Goal: Information Seeking & Learning: Learn about a topic

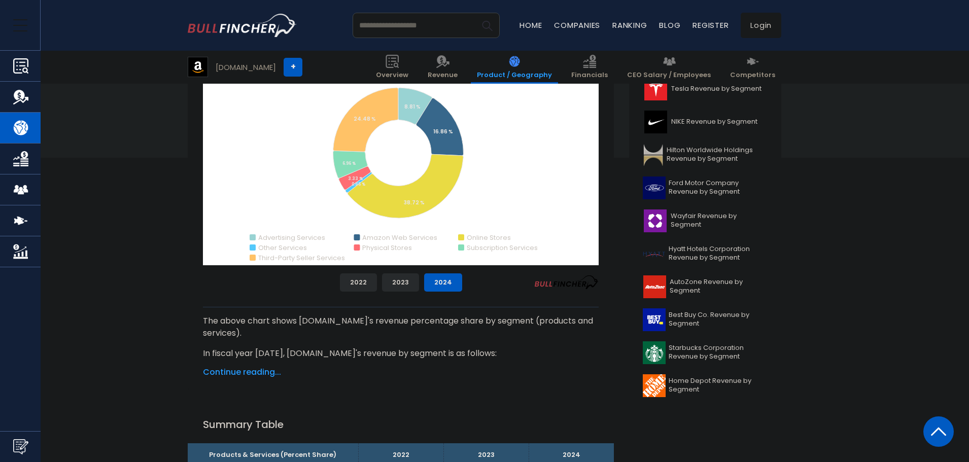
scroll to position [254, 0]
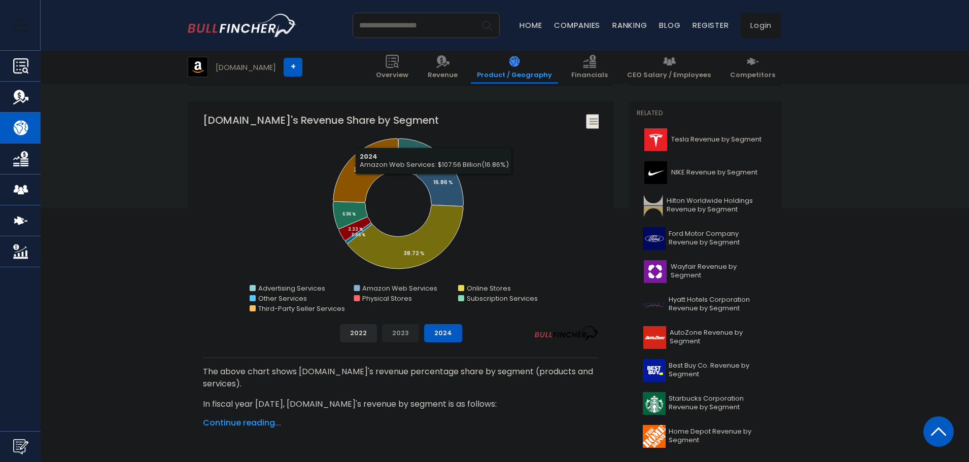
click at [405, 334] on button "2023" at bounding box center [400, 333] width 37 height 18
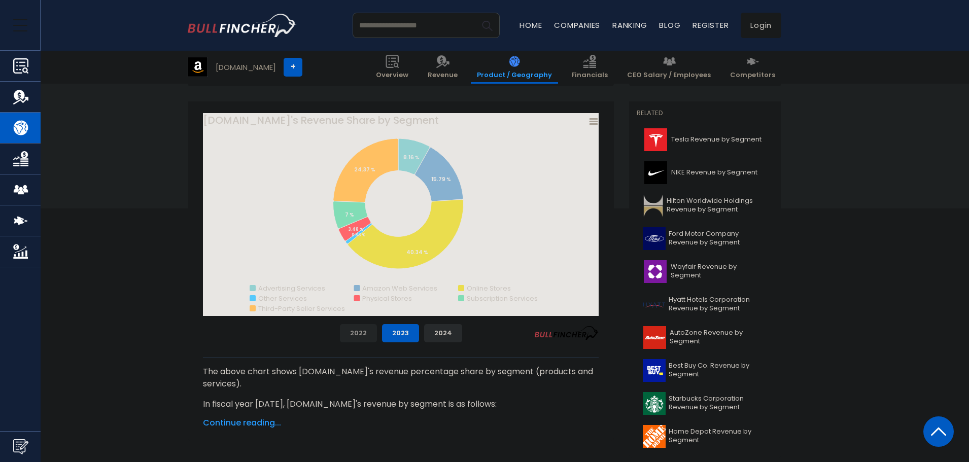
click at [370, 334] on button "2022" at bounding box center [358, 333] width 37 height 18
click at [395, 332] on button "2023" at bounding box center [400, 333] width 37 height 18
click at [436, 332] on button "2024" at bounding box center [443, 333] width 38 height 18
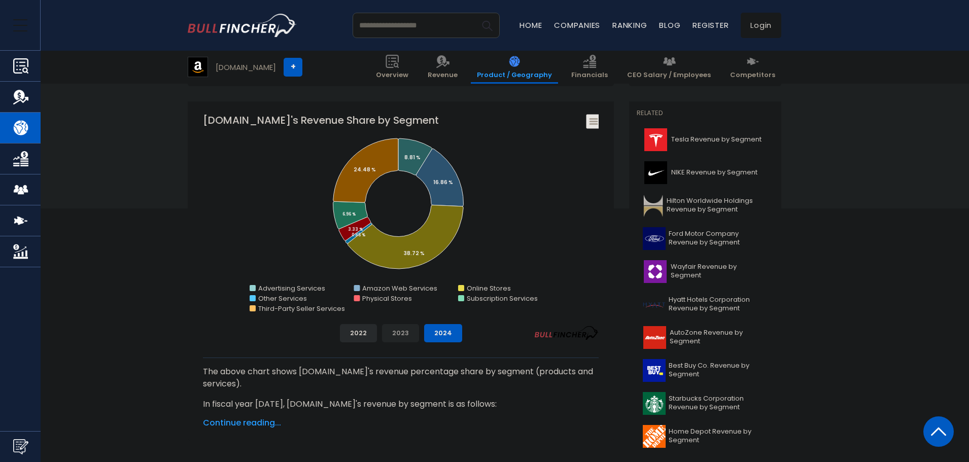
click at [394, 332] on button "2023" at bounding box center [400, 333] width 37 height 18
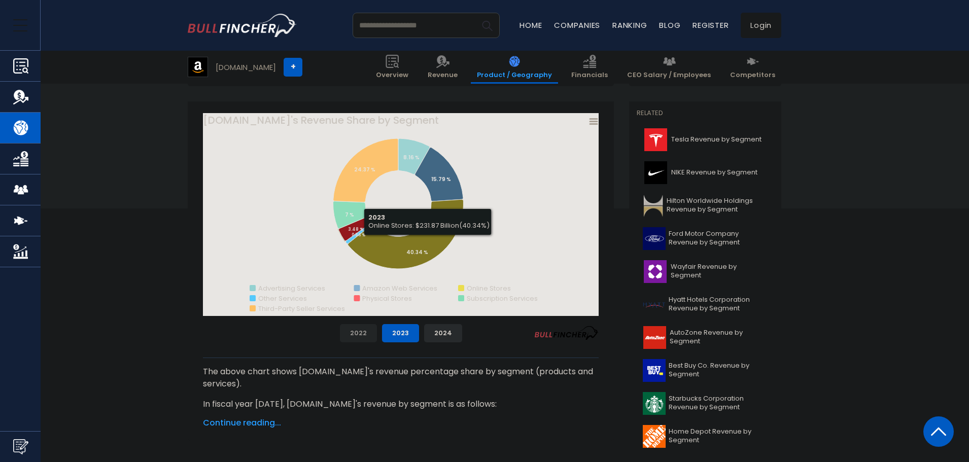
click at [365, 332] on button "2022" at bounding box center [358, 333] width 37 height 18
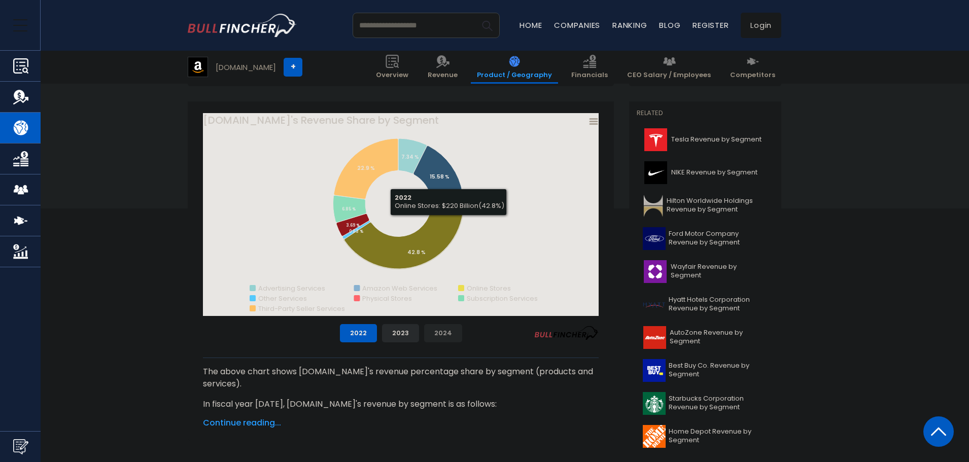
click at [443, 333] on button "2024" at bounding box center [443, 333] width 38 height 18
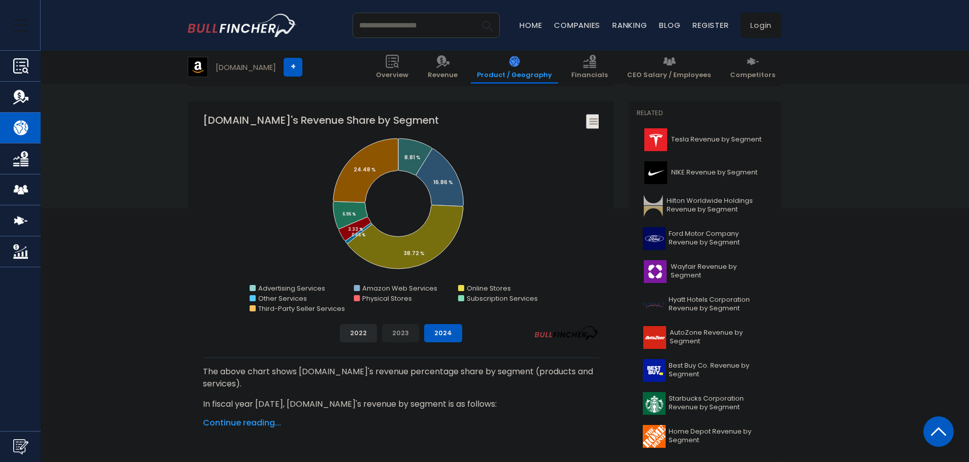
click at [407, 336] on button "2023" at bounding box center [400, 333] width 37 height 18
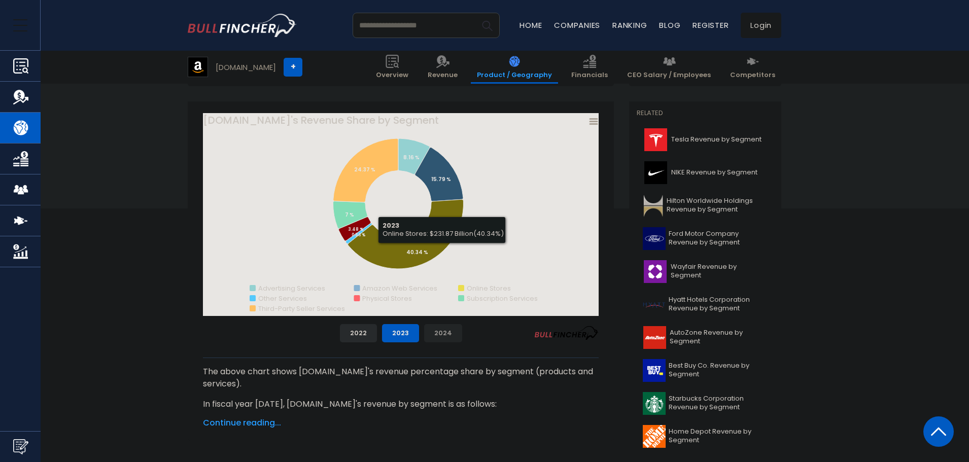
click at [447, 338] on button "2024" at bounding box center [443, 333] width 38 height 18
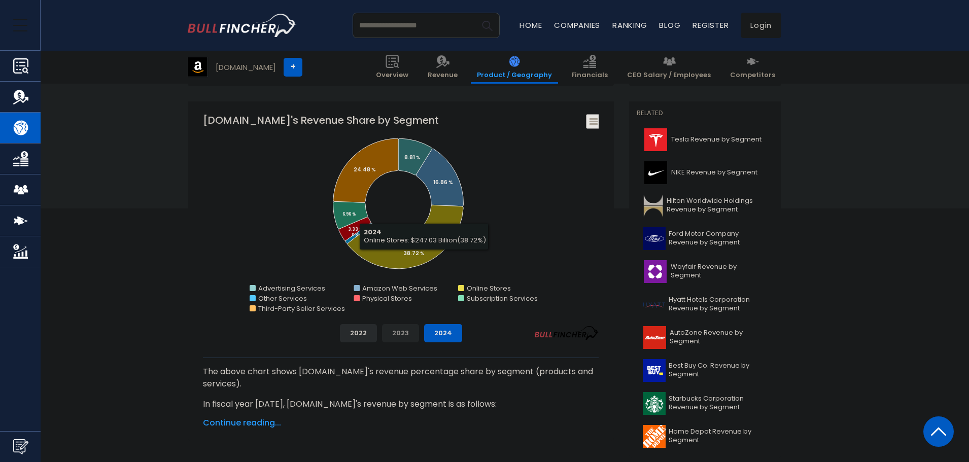
click at [403, 331] on button "2023" at bounding box center [400, 333] width 37 height 18
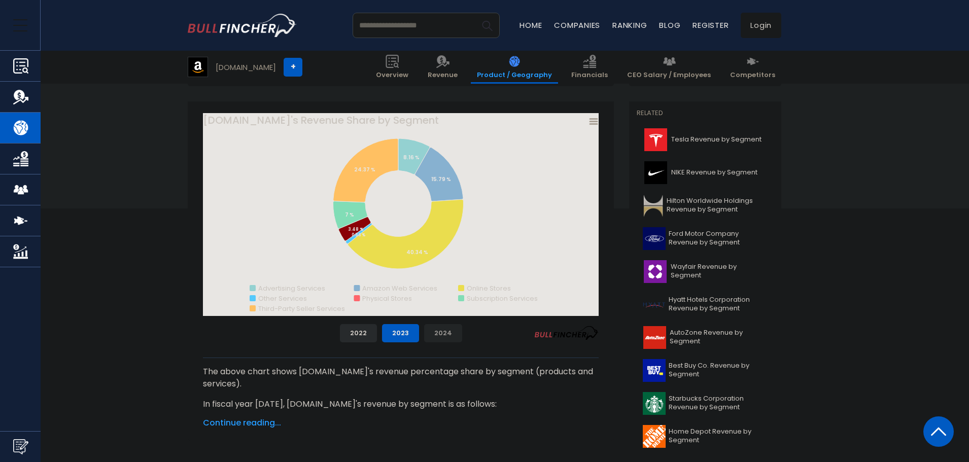
click at [439, 332] on button "2024" at bounding box center [443, 333] width 38 height 18
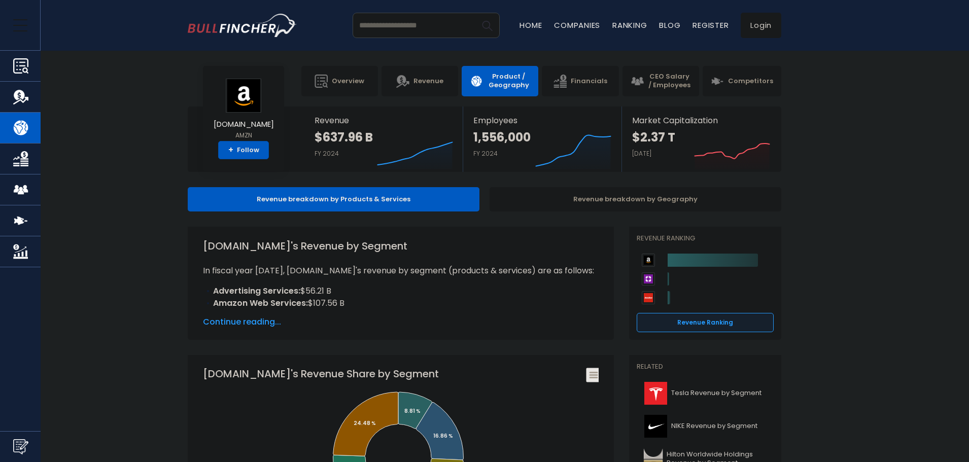
scroll to position [152, 0]
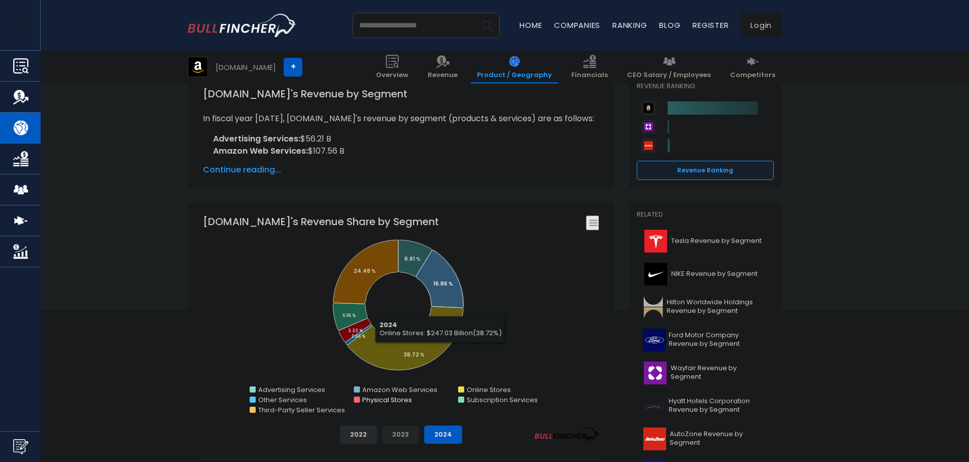
click at [406, 434] on button "2023" at bounding box center [400, 435] width 37 height 18
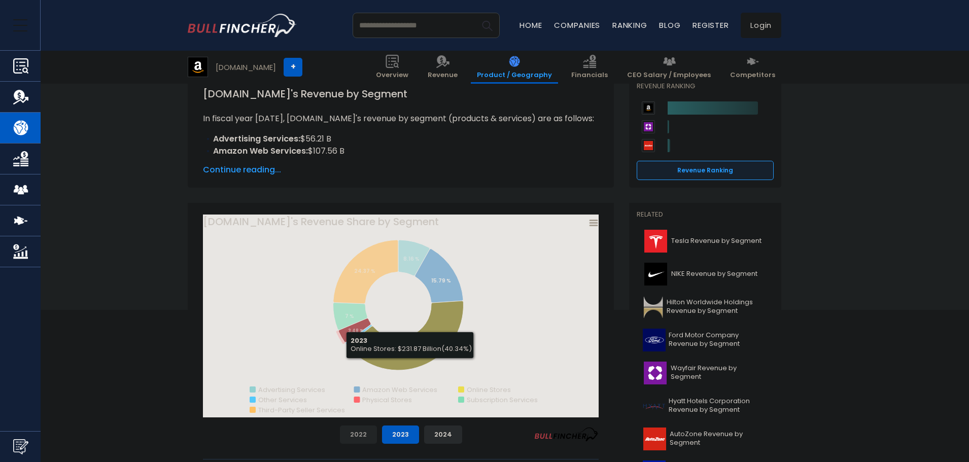
click at [371, 436] on button "2022" at bounding box center [358, 435] width 37 height 18
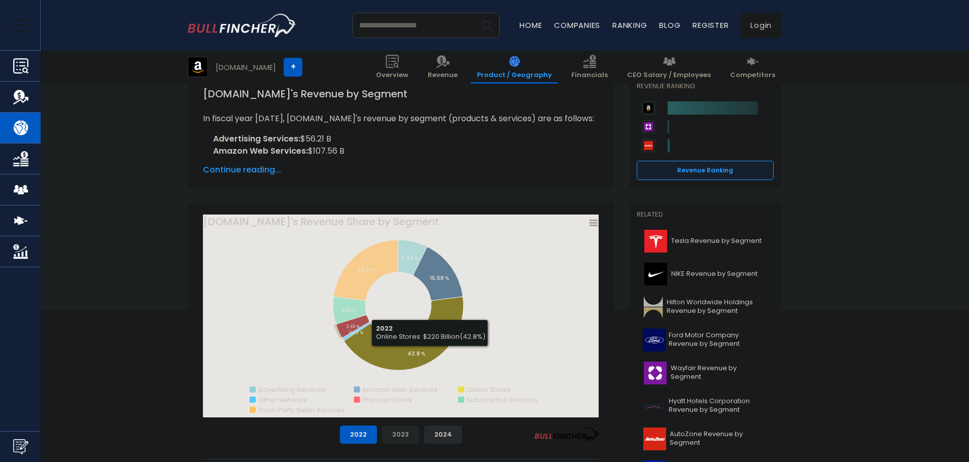
click at [400, 438] on button "2023" at bounding box center [400, 435] width 37 height 18
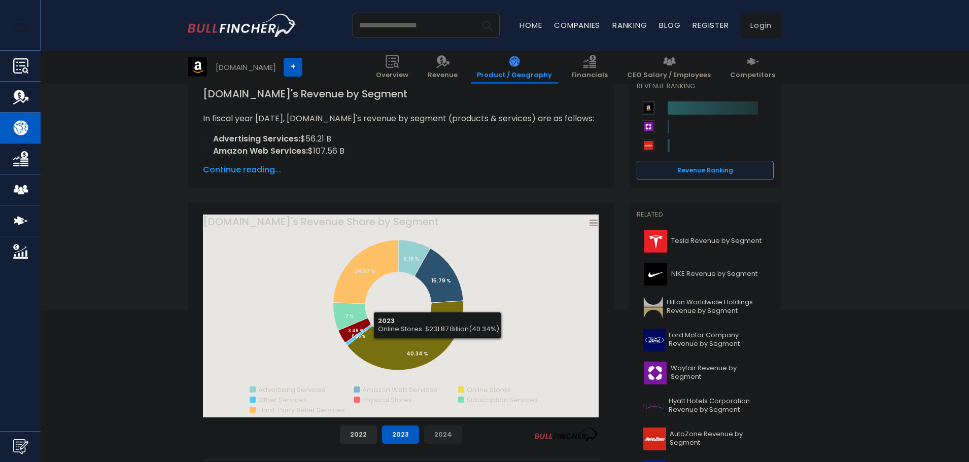
click at [446, 432] on button "2024" at bounding box center [443, 435] width 38 height 18
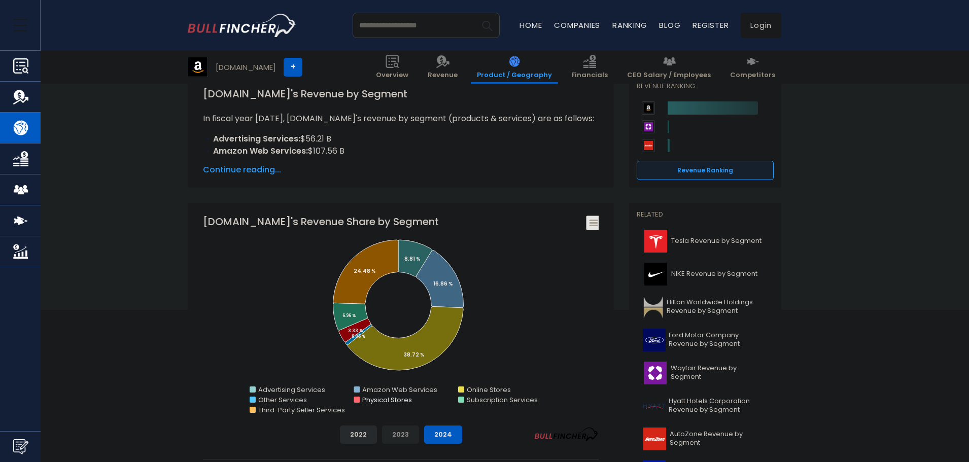
click at [394, 433] on button "2023" at bounding box center [400, 435] width 37 height 18
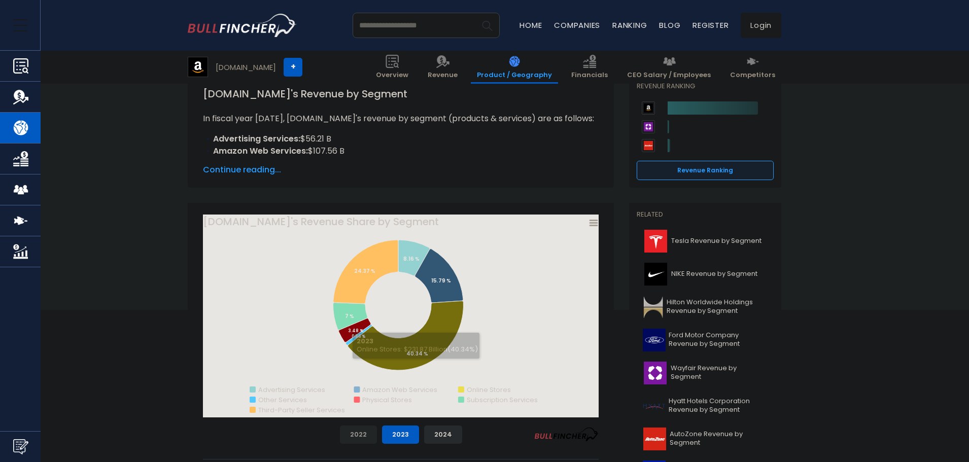
click at [366, 434] on button "2022" at bounding box center [358, 435] width 37 height 18
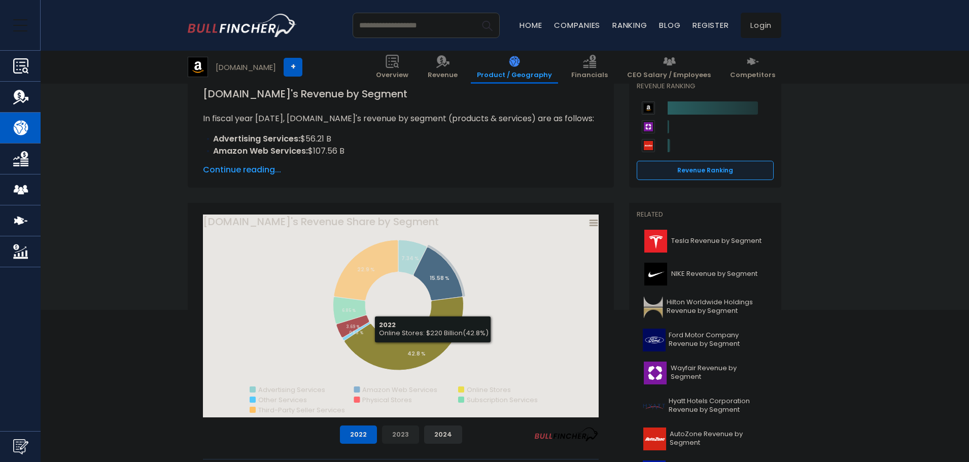
click at [407, 435] on button "2023" at bounding box center [400, 435] width 37 height 18
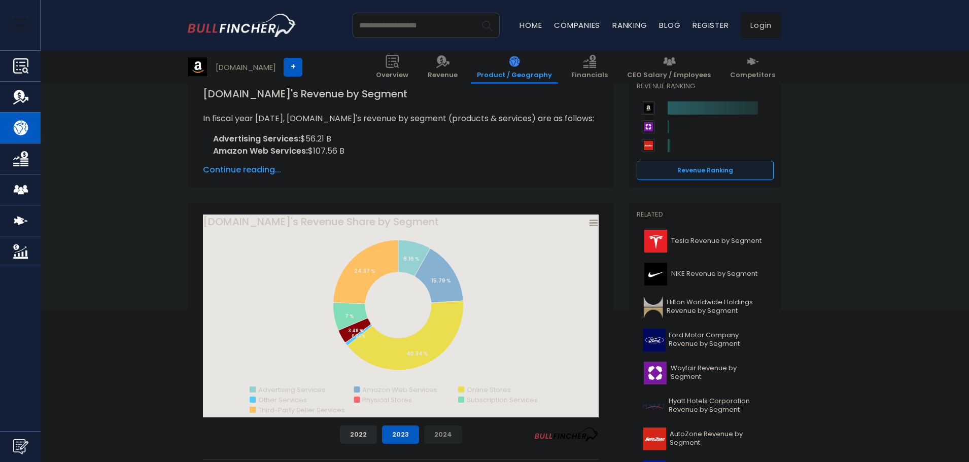
click at [428, 433] on button "2024" at bounding box center [443, 435] width 38 height 18
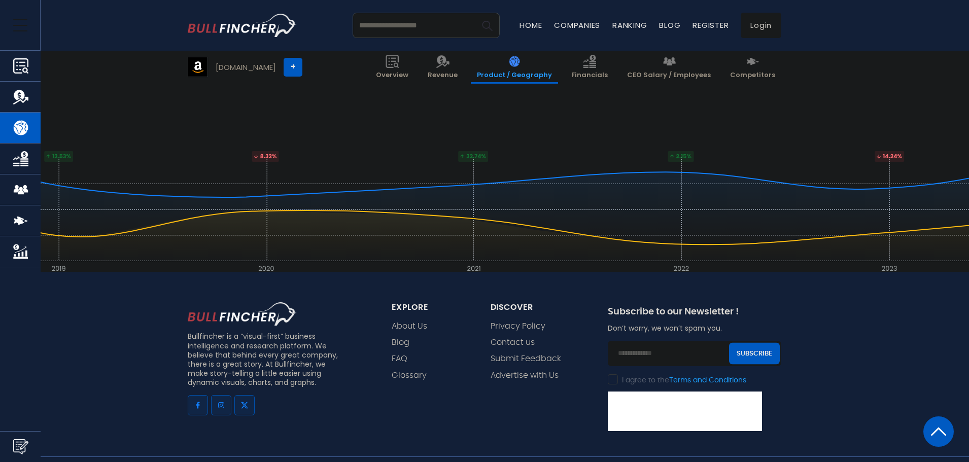
scroll to position [2284, 0]
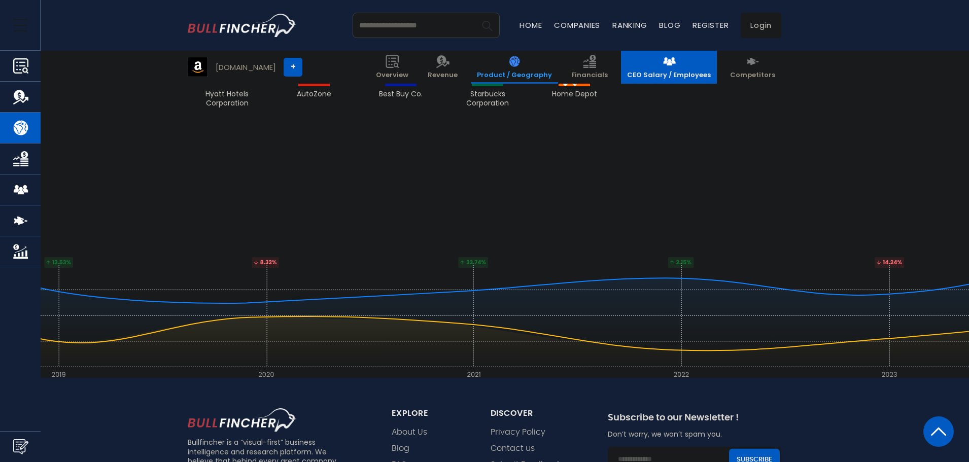
click at [668, 63] on link "CEO Salary / Employees" at bounding box center [669, 67] width 96 height 33
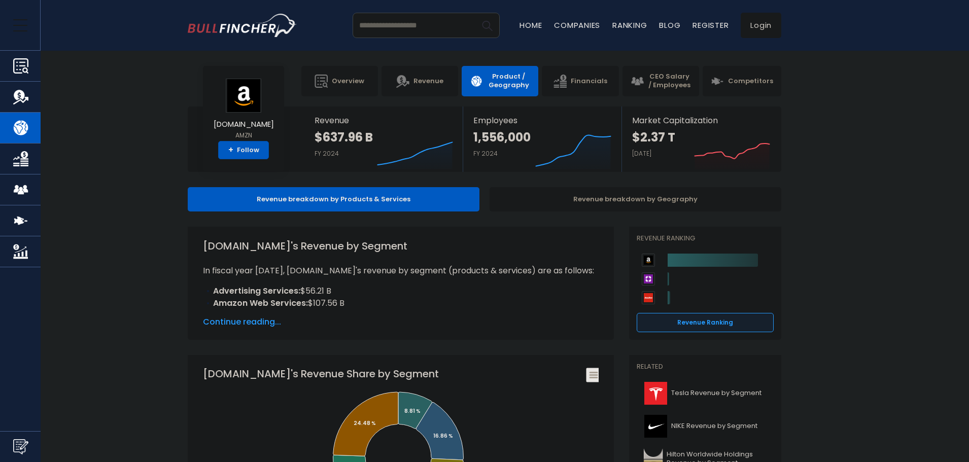
click at [424, 24] on input "search" at bounding box center [426, 25] width 147 height 25
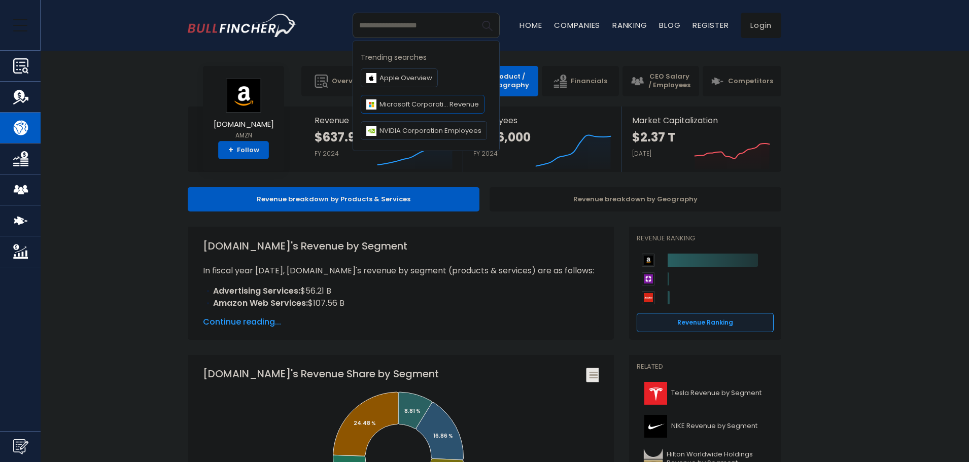
click at [432, 102] on span "Microsoft Corporati... Revenue" at bounding box center [429, 104] width 99 height 11
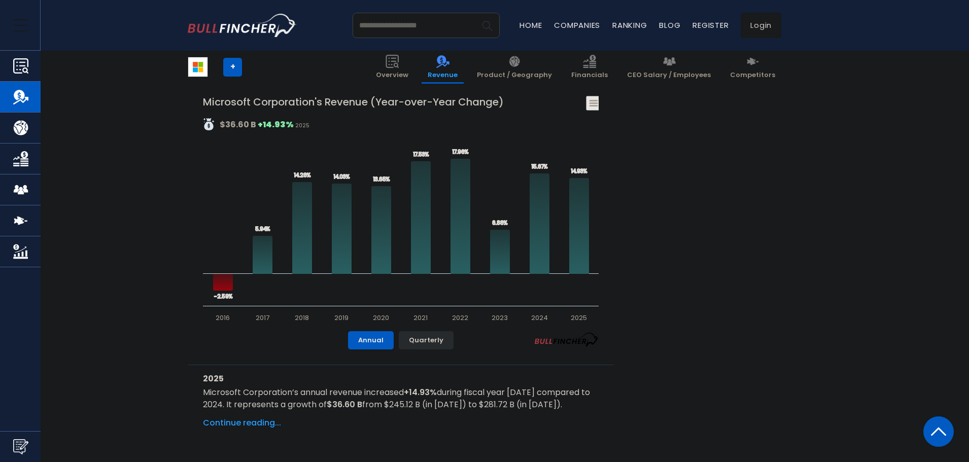
scroll to position [406, 0]
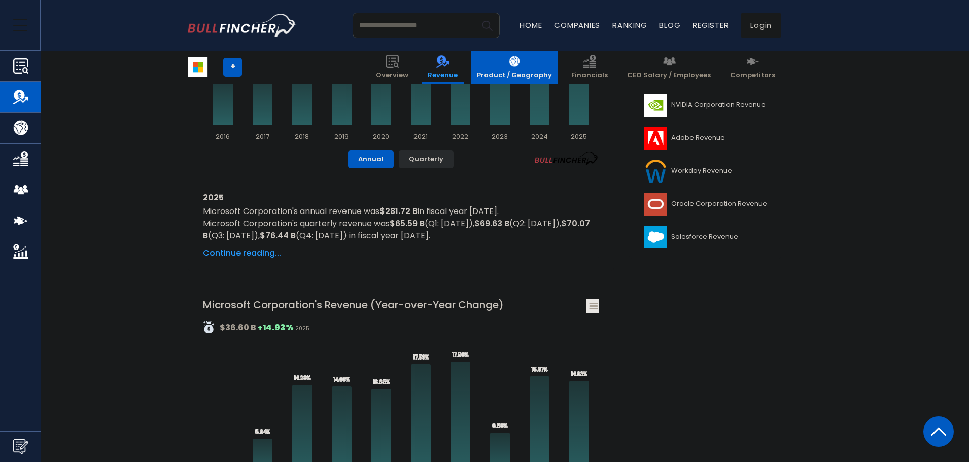
click at [552, 69] on link "Product / Geography" at bounding box center [514, 67] width 87 height 33
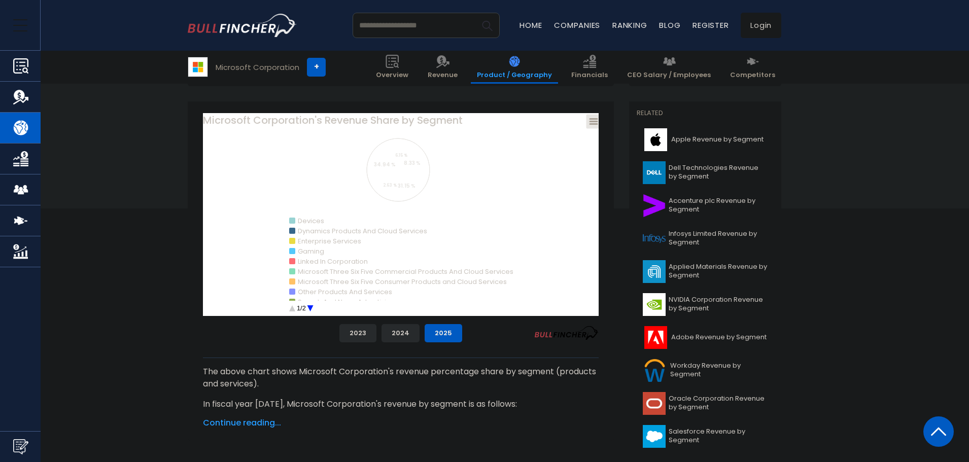
scroll to position [203, 0]
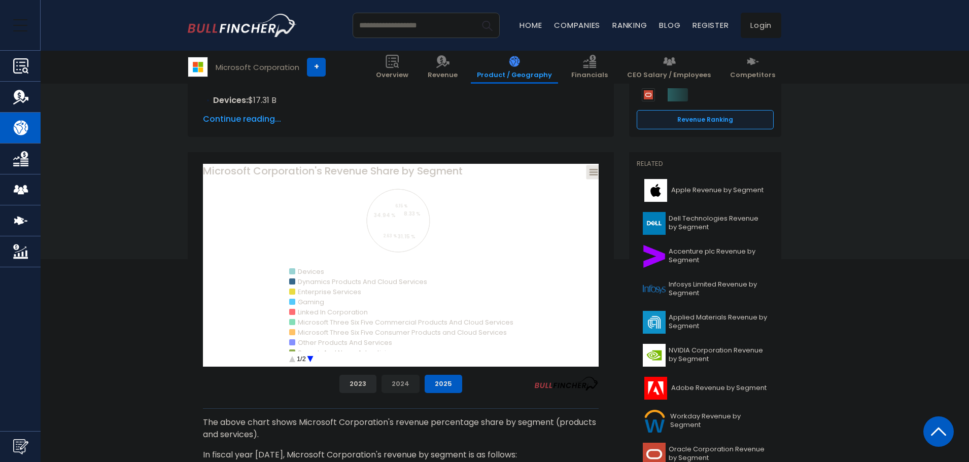
click at [408, 381] on button "2024" at bounding box center [401, 384] width 38 height 18
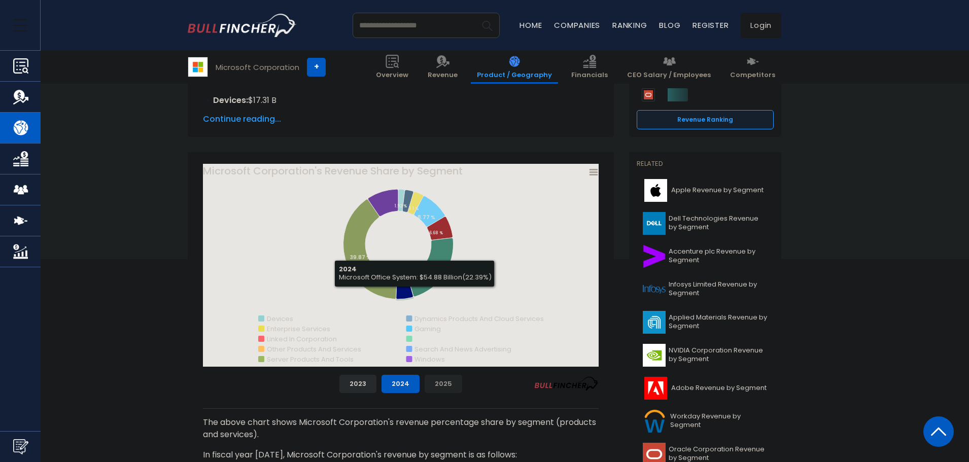
click at [449, 380] on button "2025" at bounding box center [444, 384] width 38 height 18
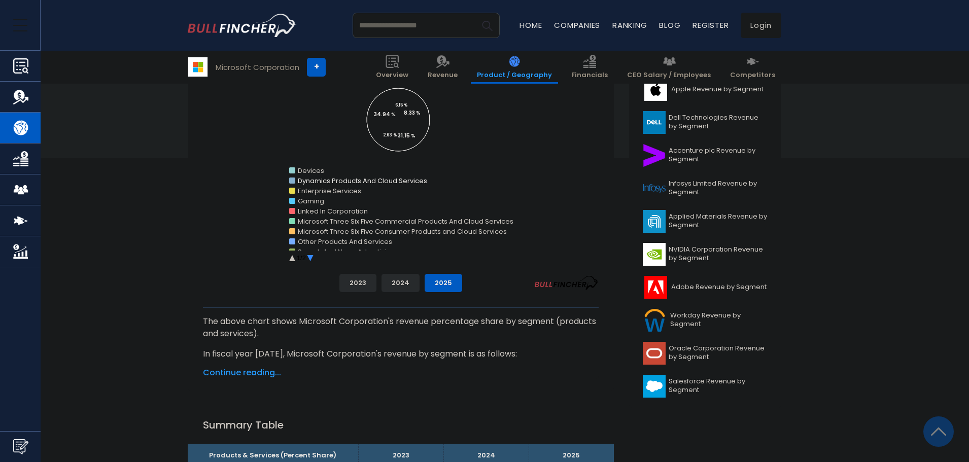
scroll to position [305, 0]
click at [409, 285] on button "2024" at bounding box center [401, 283] width 38 height 18
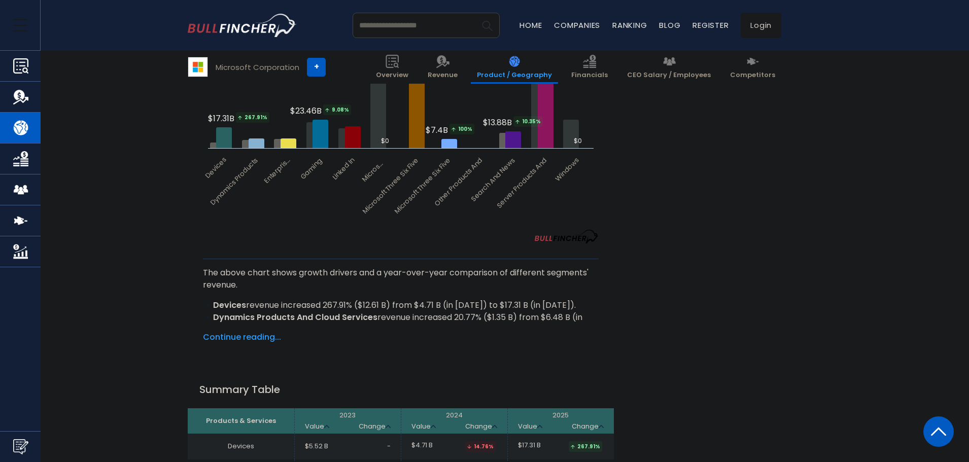
scroll to position [1523, 0]
click at [668, 73] on span "CEO Salary / Employees" at bounding box center [669, 75] width 84 height 9
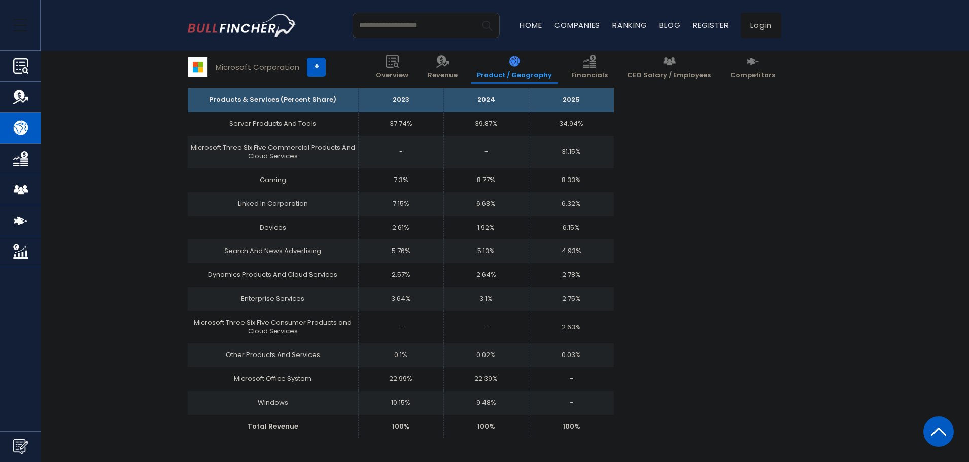
scroll to position [660, 0]
click at [380, 31] on input "search" at bounding box center [426, 25] width 147 height 25
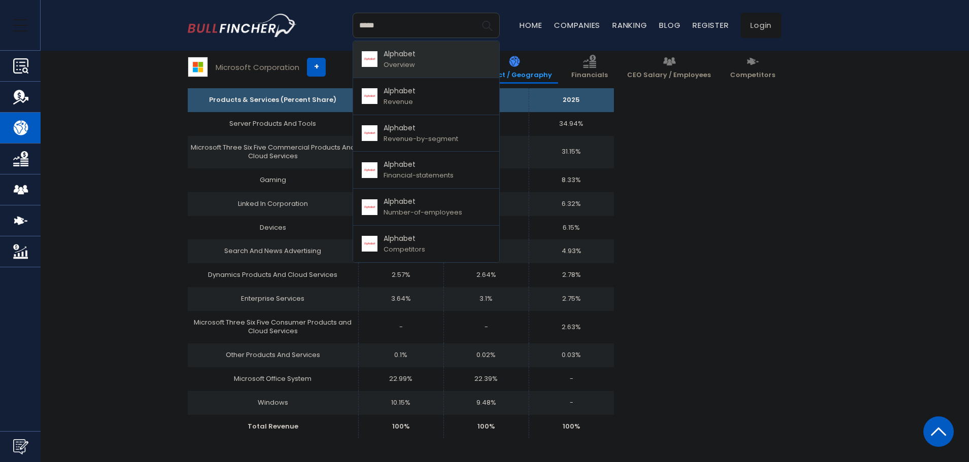
type input "*****"
click at [440, 62] on link "Alphabet Overview" at bounding box center [426, 59] width 146 height 37
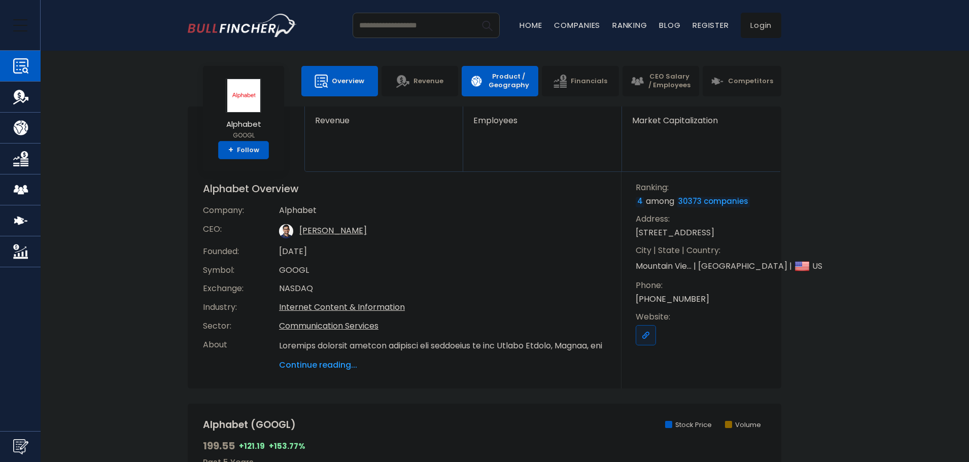
click at [508, 81] on span "Product / Geography" at bounding box center [508, 81] width 43 height 17
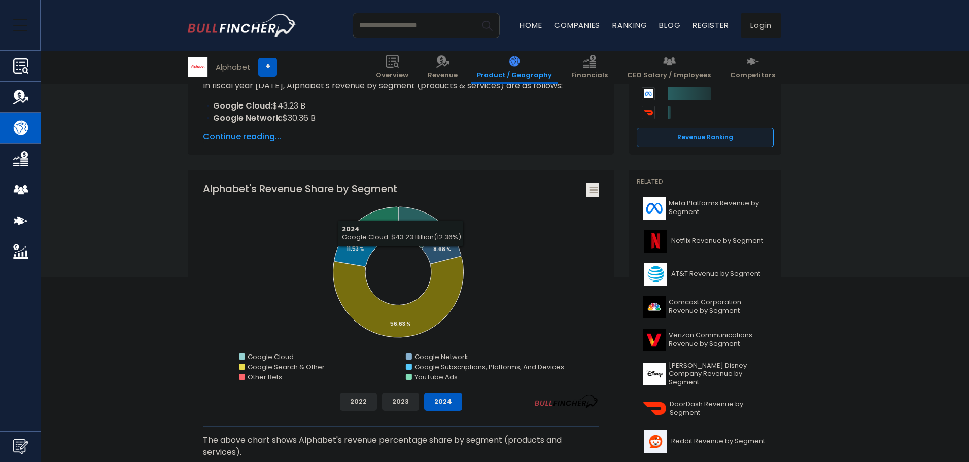
scroll to position [203, 0]
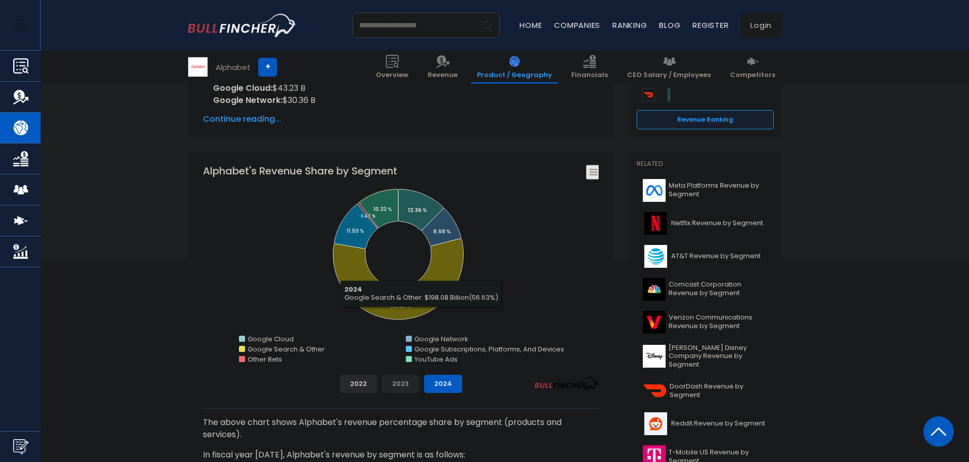
click at [407, 381] on button "2023" at bounding box center [400, 384] width 37 height 18
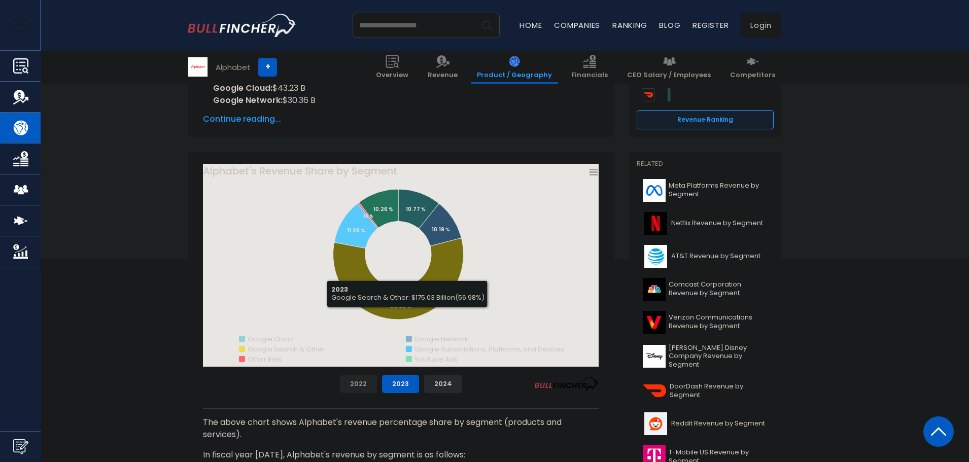
click at [359, 384] on button "2022" at bounding box center [358, 384] width 37 height 18
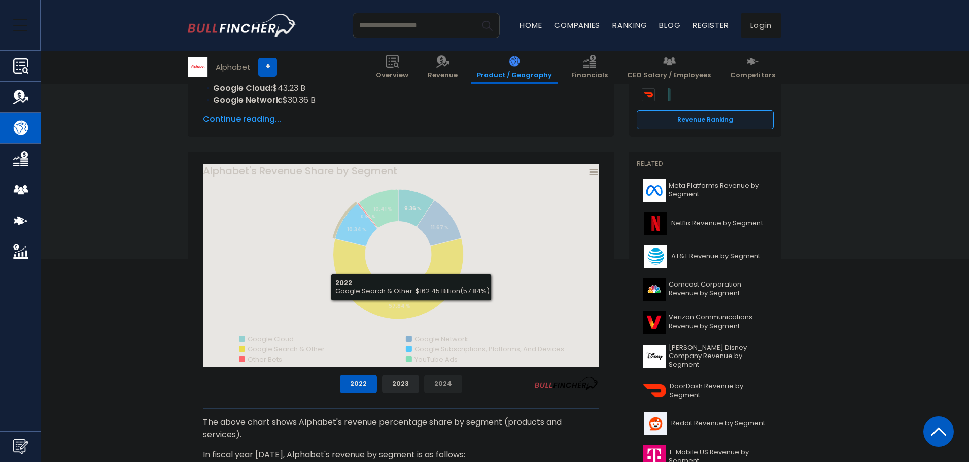
click at [434, 385] on button "2024" at bounding box center [443, 384] width 38 height 18
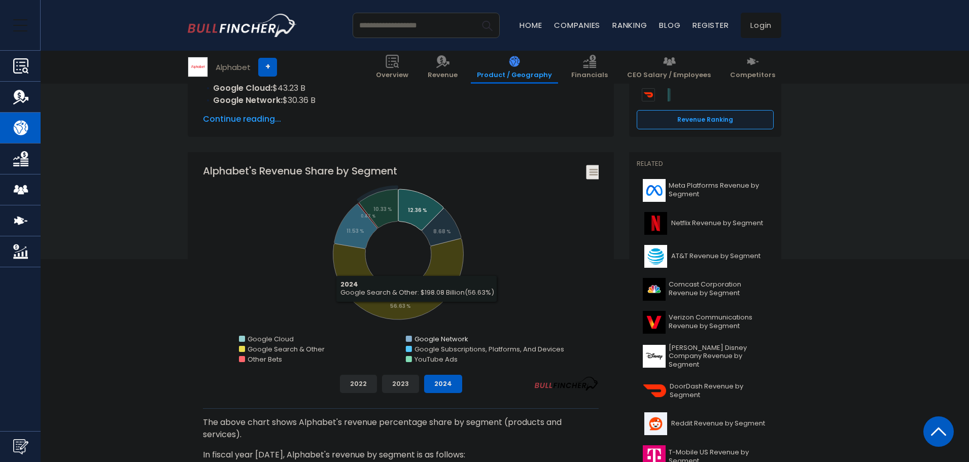
drag, startPoint x: 413, startPoint y: 384, endPoint x: 411, endPoint y: 348, distance: 36.1
click at [413, 384] on button "2023" at bounding box center [400, 384] width 37 height 18
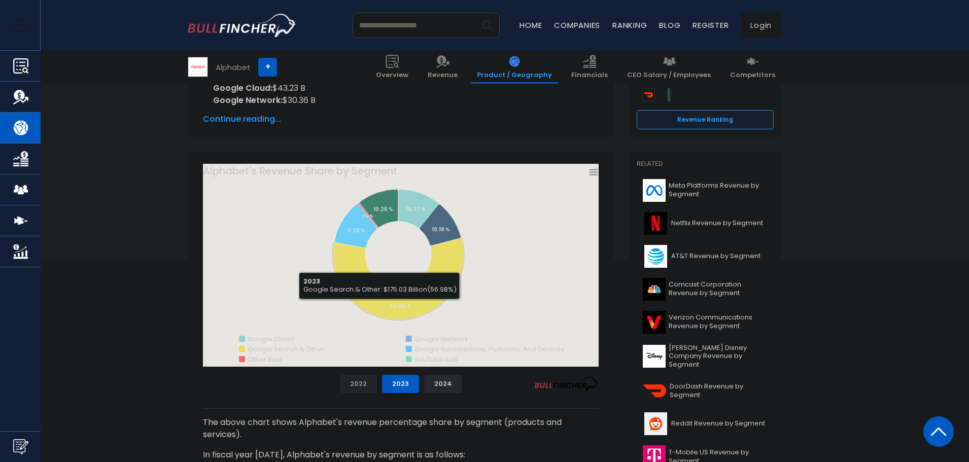
click at [360, 380] on button "2022" at bounding box center [358, 384] width 37 height 18
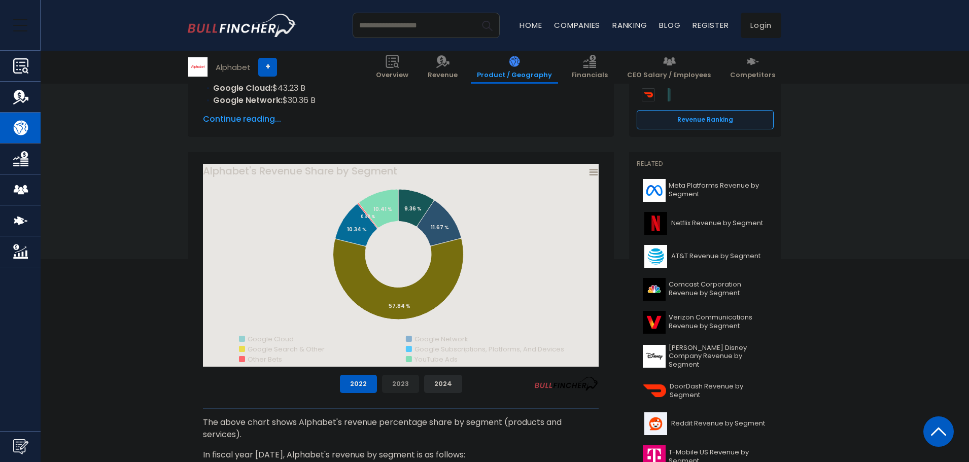
click at [401, 387] on button "2023" at bounding box center [400, 384] width 37 height 18
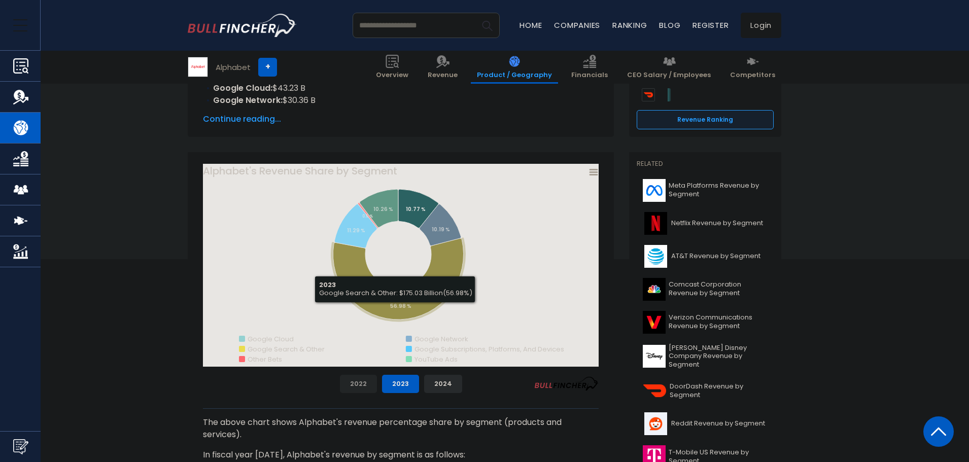
click at [372, 381] on button "2022" at bounding box center [358, 384] width 37 height 18
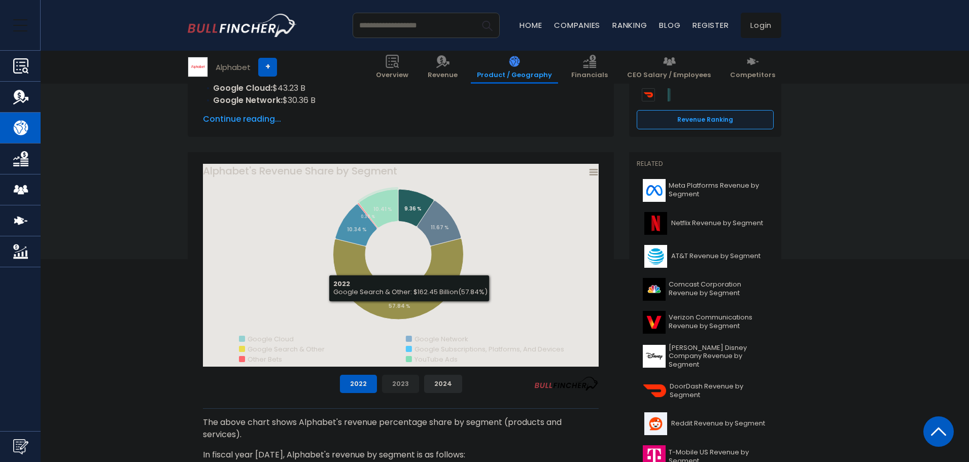
click at [409, 382] on button "2023" at bounding box center [400, 384] width 37 height 18
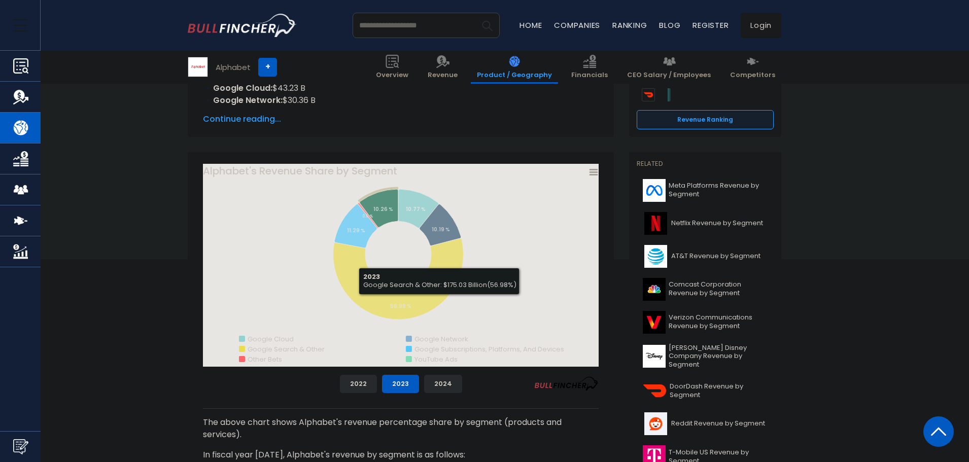
click at [444, 374] on div "Alphabet's Revenue Share by Segment Created with Highcharts 12.1.2 Chart contex…" at bounding box center [401, 278] width 396 height 229
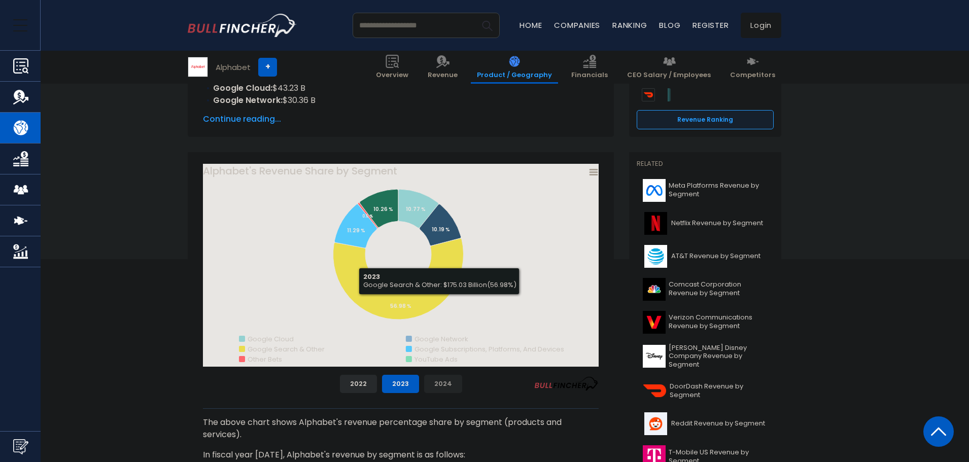
click at [444, 381] on button "2024" at bounding box center [443, 384] width 38 height 18
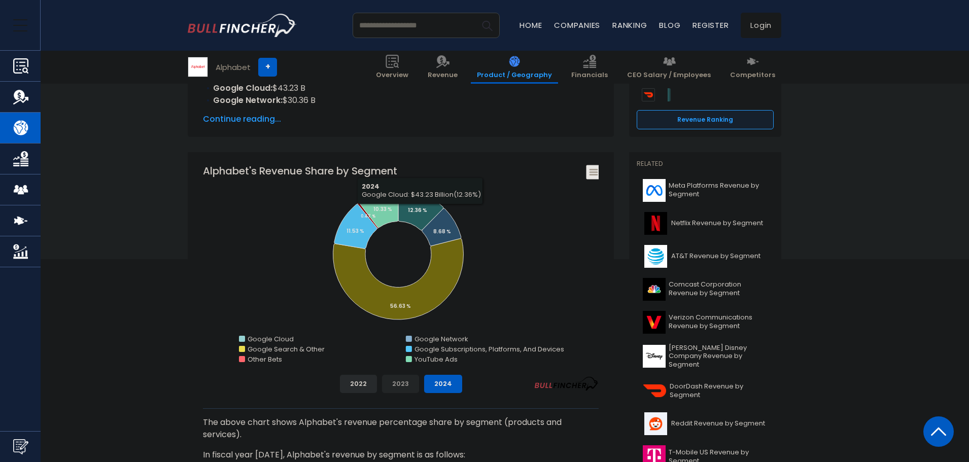
click at [402, 382] on button "2023" at bounding box center [400, 384] width 37 height 18
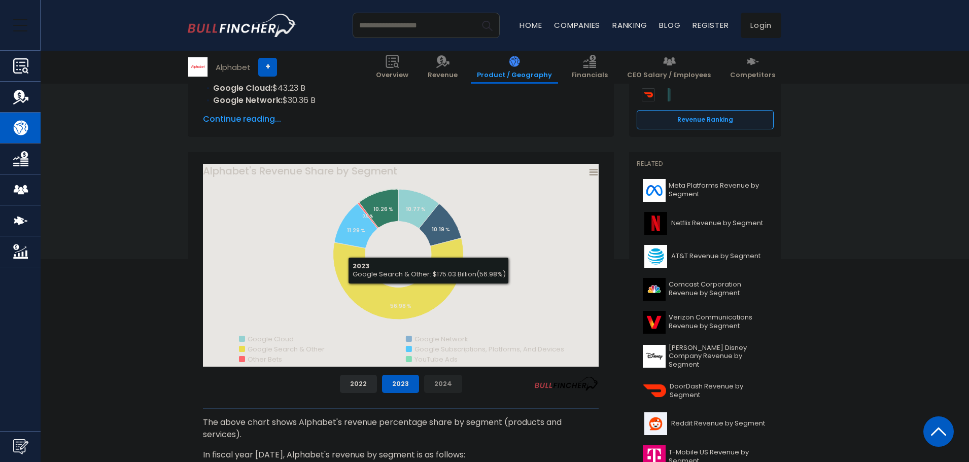
click at [442, 379] on button "2024" at bounding box center [443, 384] width 38 height 18
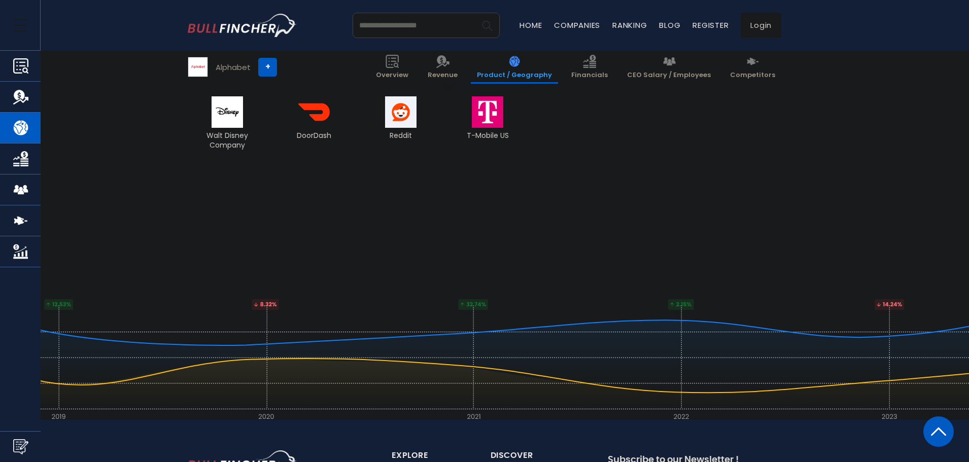
scroll to position [2132, 0]
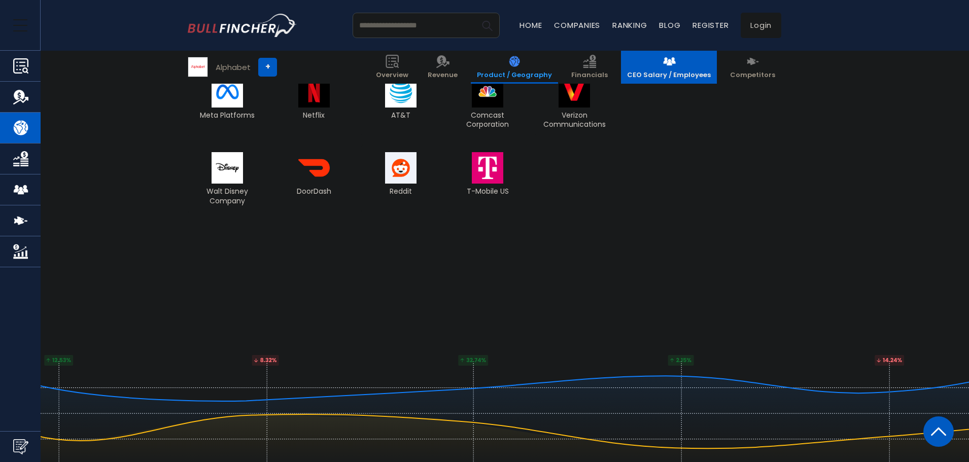
click at [670, 65] on link "CEO Salary / Employees" at bounding box center [669, 67] width 96 height 33
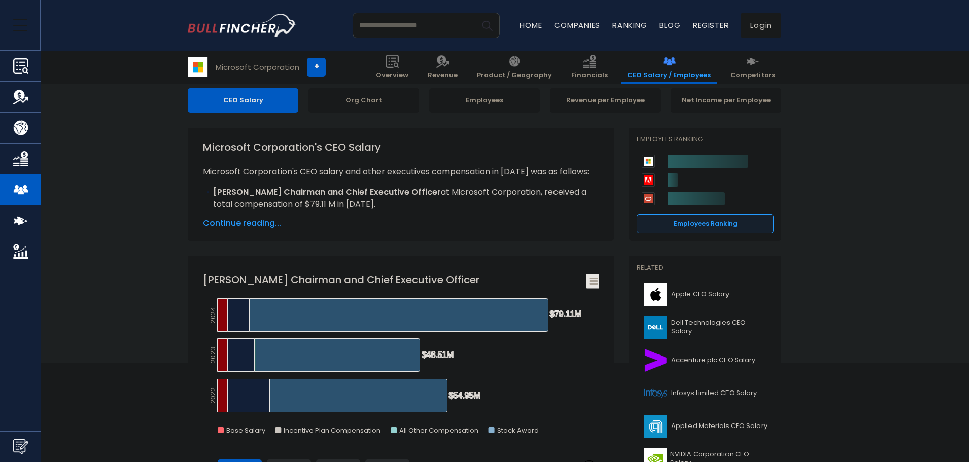
scroll to position [102, 0]
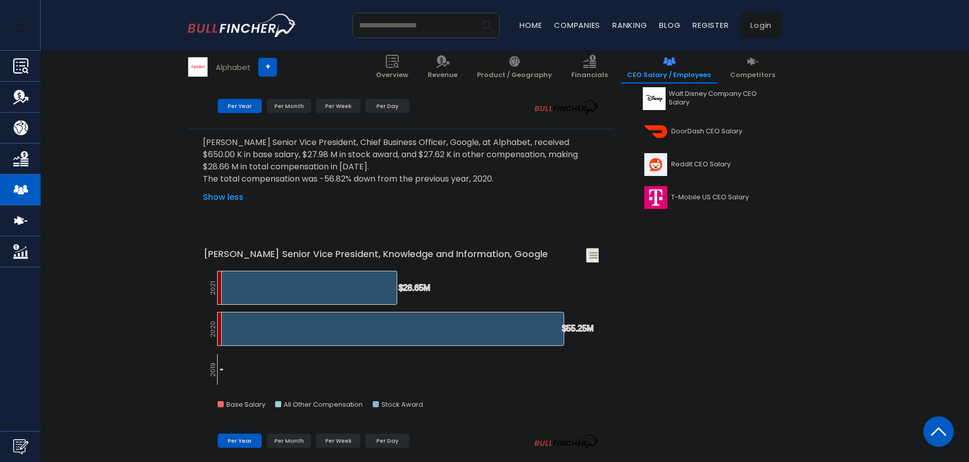
scroll to position [457, 0]
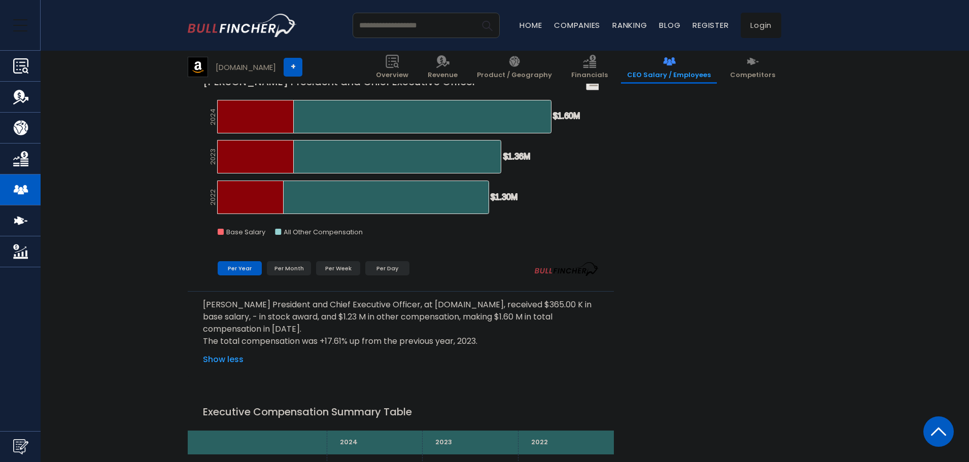
scroll to position [2284, 0]
